Goal: Check status: Check status

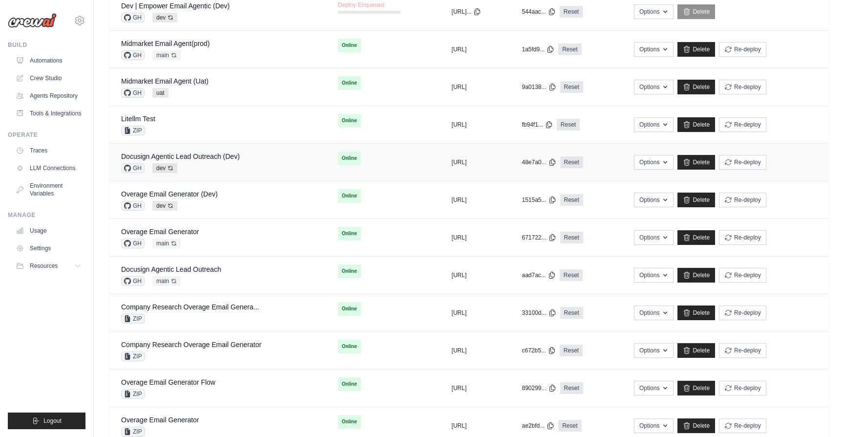
scroll to position [383, 0]
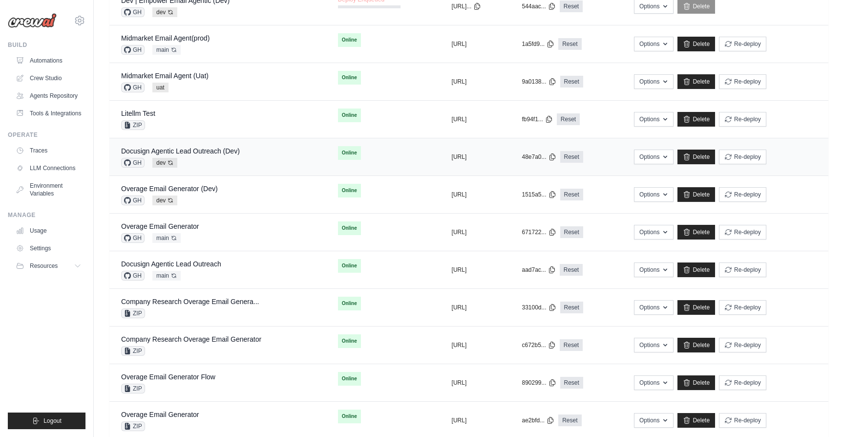
click at [220, 276] on div "GH main Auto-deploy enabled" at bounding box center [171, 276] width 100 height 10
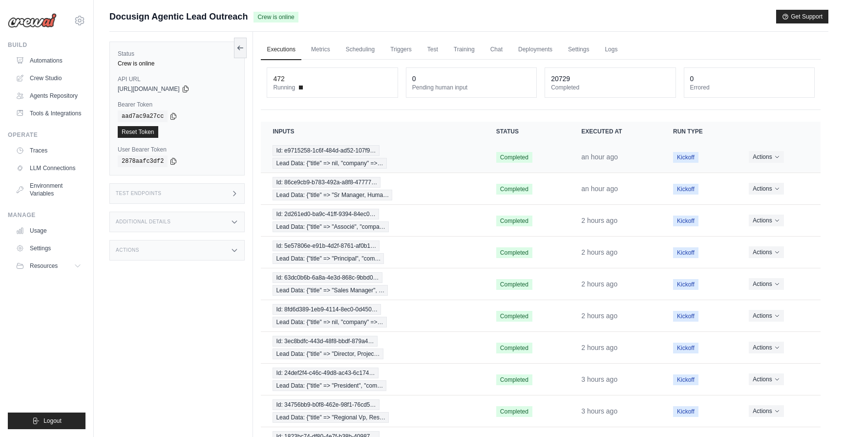
click at [412, 162] on div "Id: e9715258-1c6f-484d-ad52-107f9… Lead Data: {"title" => nil, "company" =>…" at bounding box center [372, 156] width 200 height 23
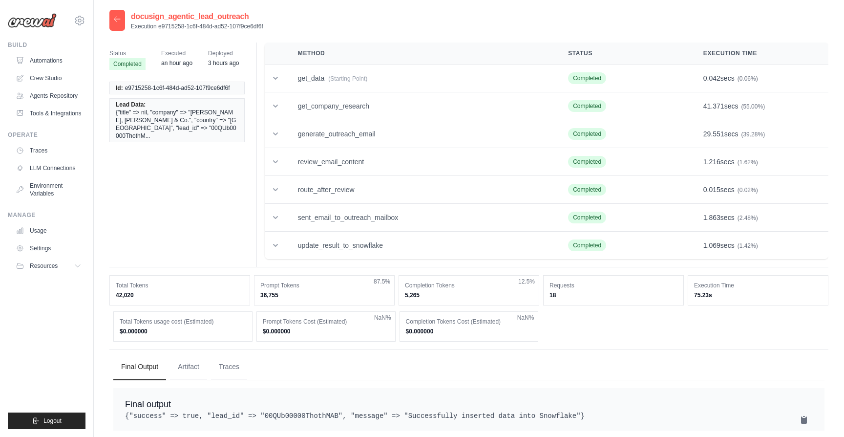
drag, startPoint x: 268, startPoint y: 27, endPoint x: 158, endPoint y: 29, distance: 109.9
click at [158, 29] on div "docusign_agentic_lead_outreach Execution e9715258-1c6f-484d-ad52-107f9ce6df6f" at bounding box center [468, 20] width 719 height 21
copy p "e9715258-1c6f-484d-ad52-107f9ce6df6f"
